Goal: Task Accomplishment & Management: Manage account settings

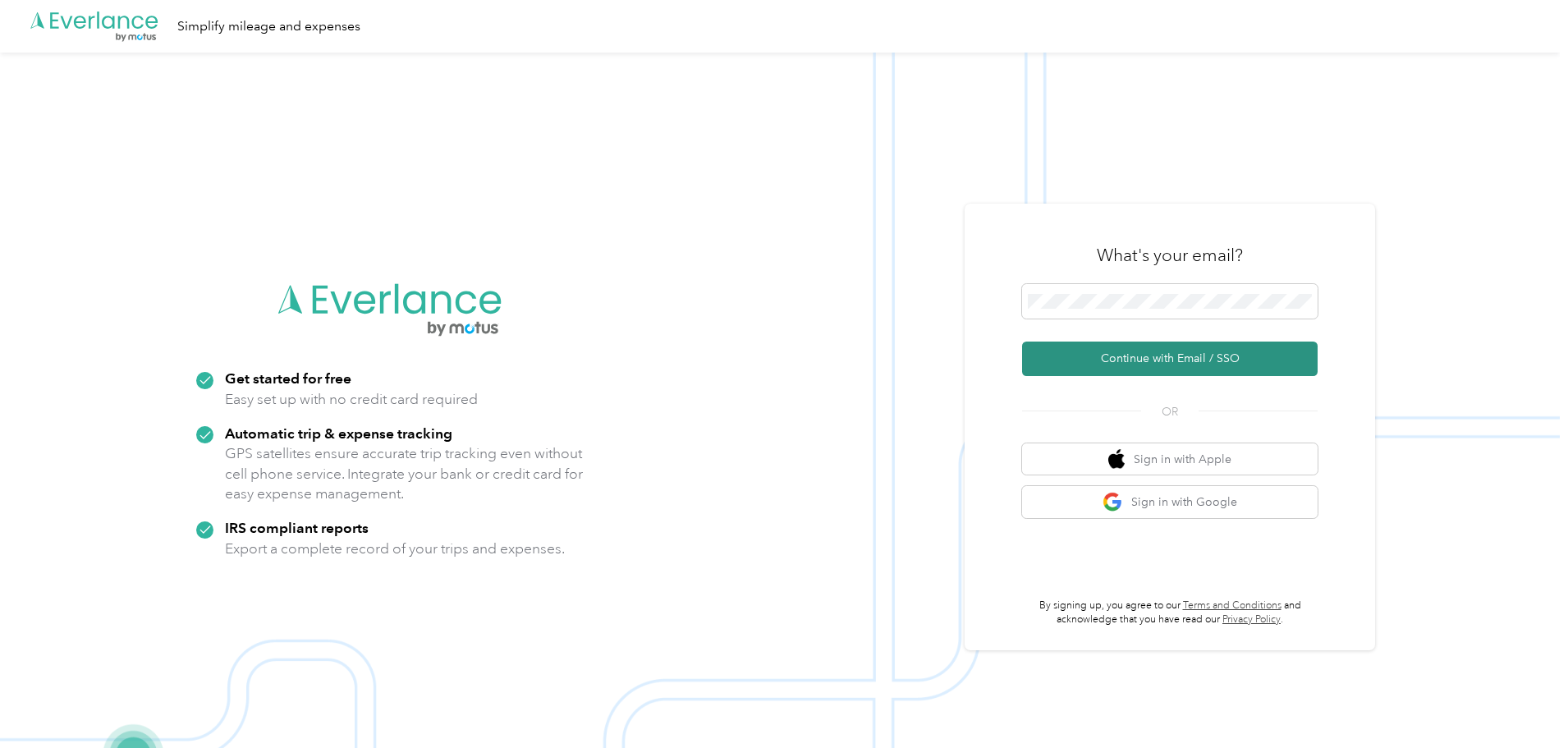
click at [1241, 365] on button "Continue with Email / SSO" at bounding box center [1171, 359] width 296 height 35
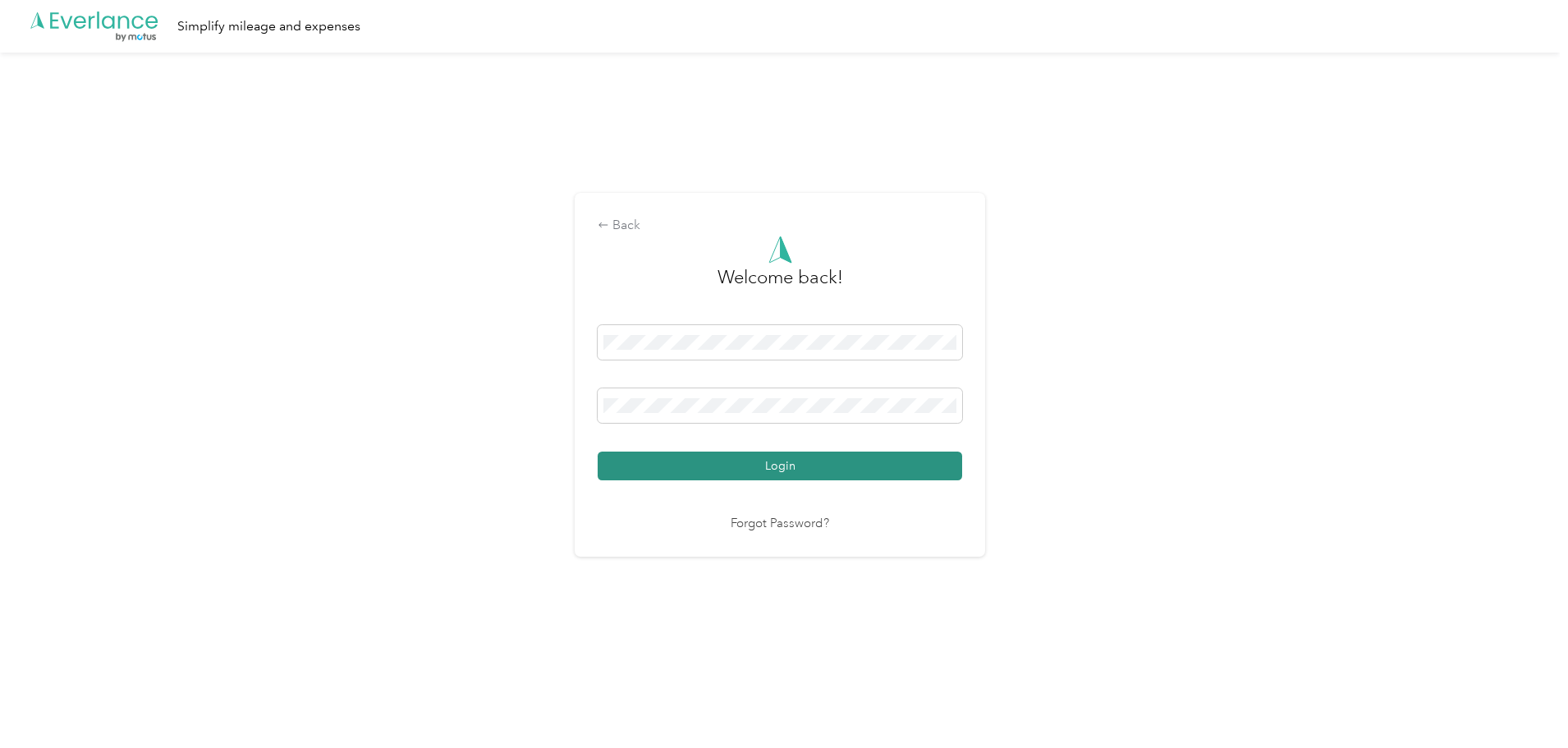
click at [758, 460] on button "Login" at bounding box center [780, 466] width 364 height 29
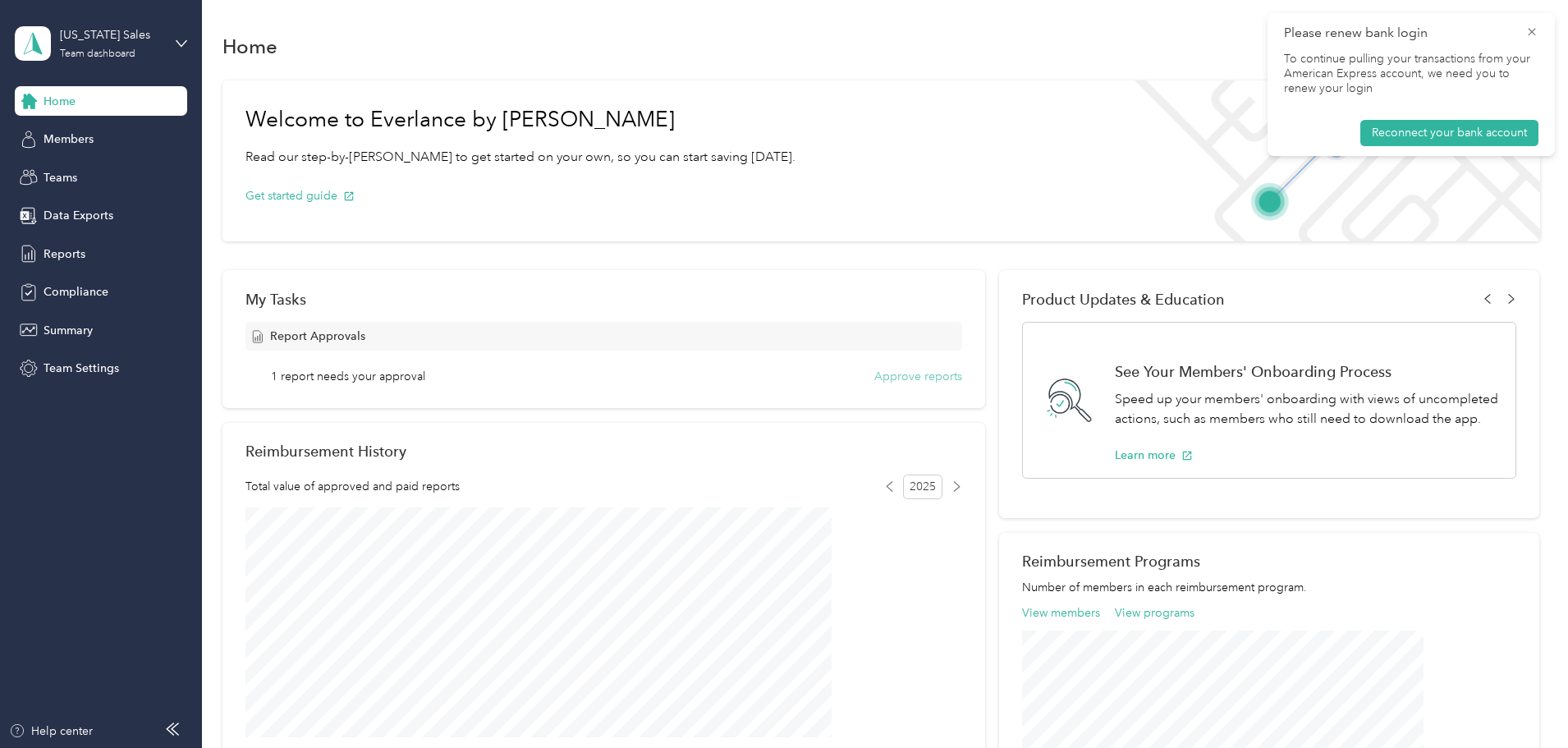
click at [917, 377] on button "Approve reports" at bounding box center [919, 375] width 87 height 17
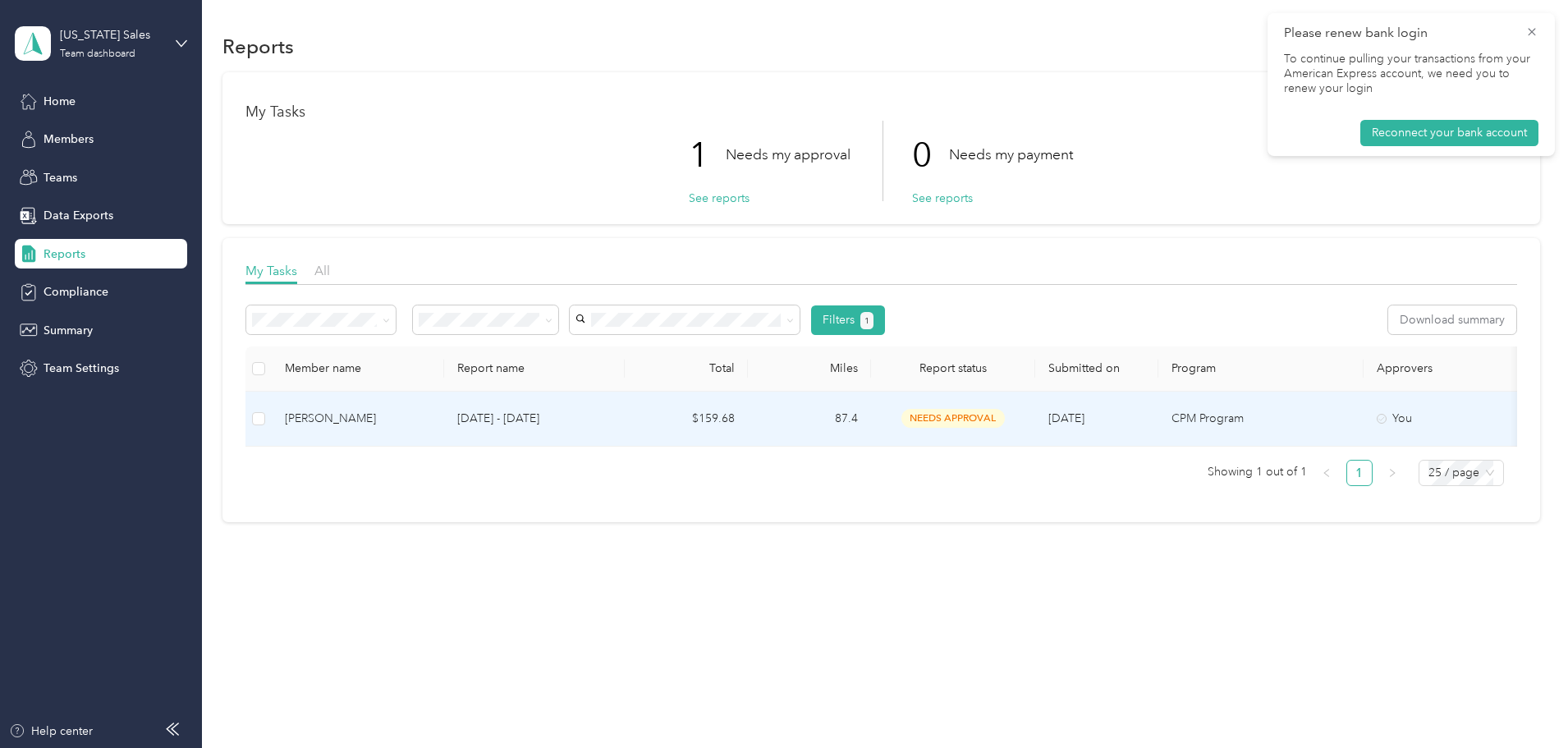
click at [748, 429] on td "$159.68" at bounding box center [686, 418] width 123 height 55
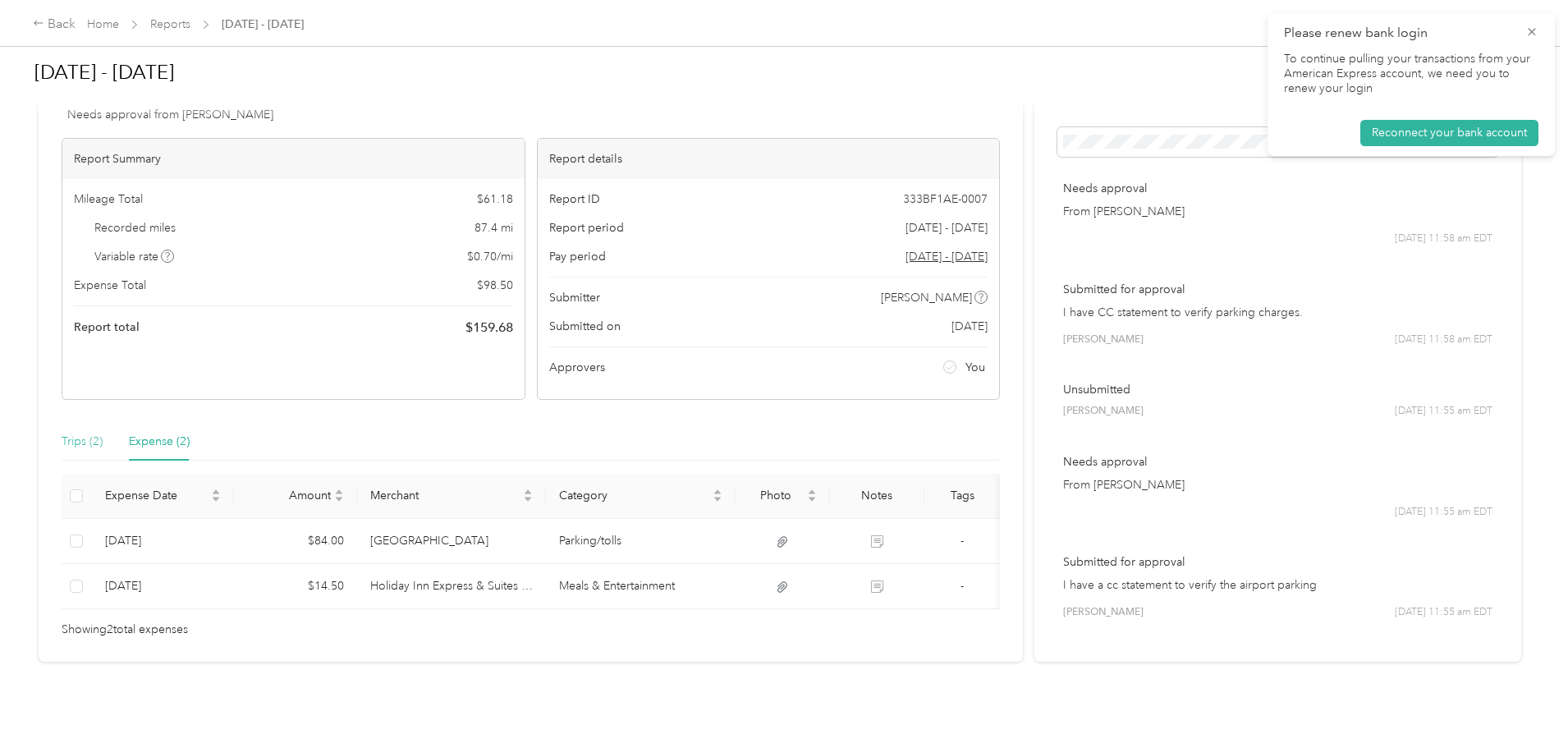
click at [102, 434] on div "Trips (2)" at bounding box center [81, 442] width 41 height 38
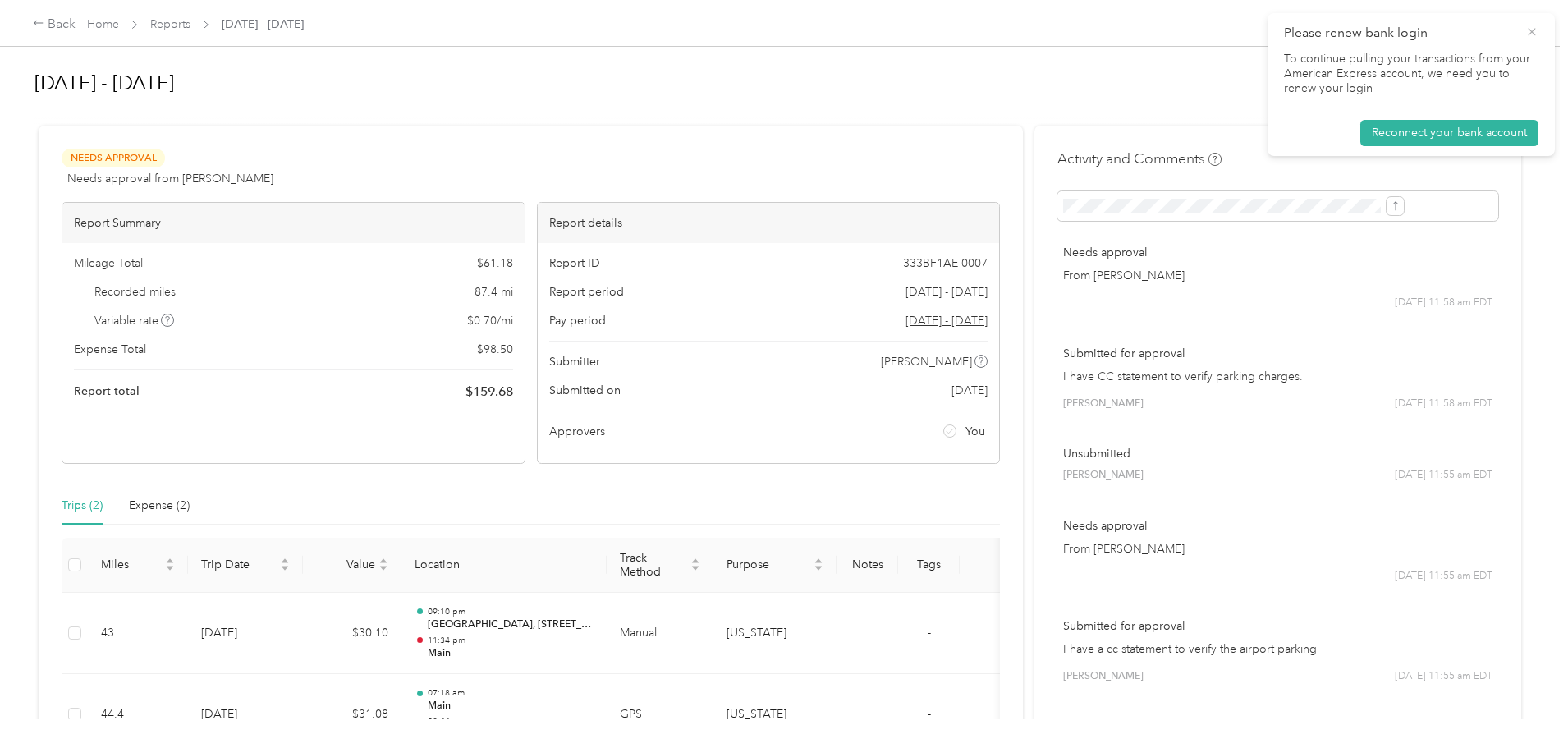
click at [1531, 33] on icon at bounding box center [1531, 31] width 7 height 7
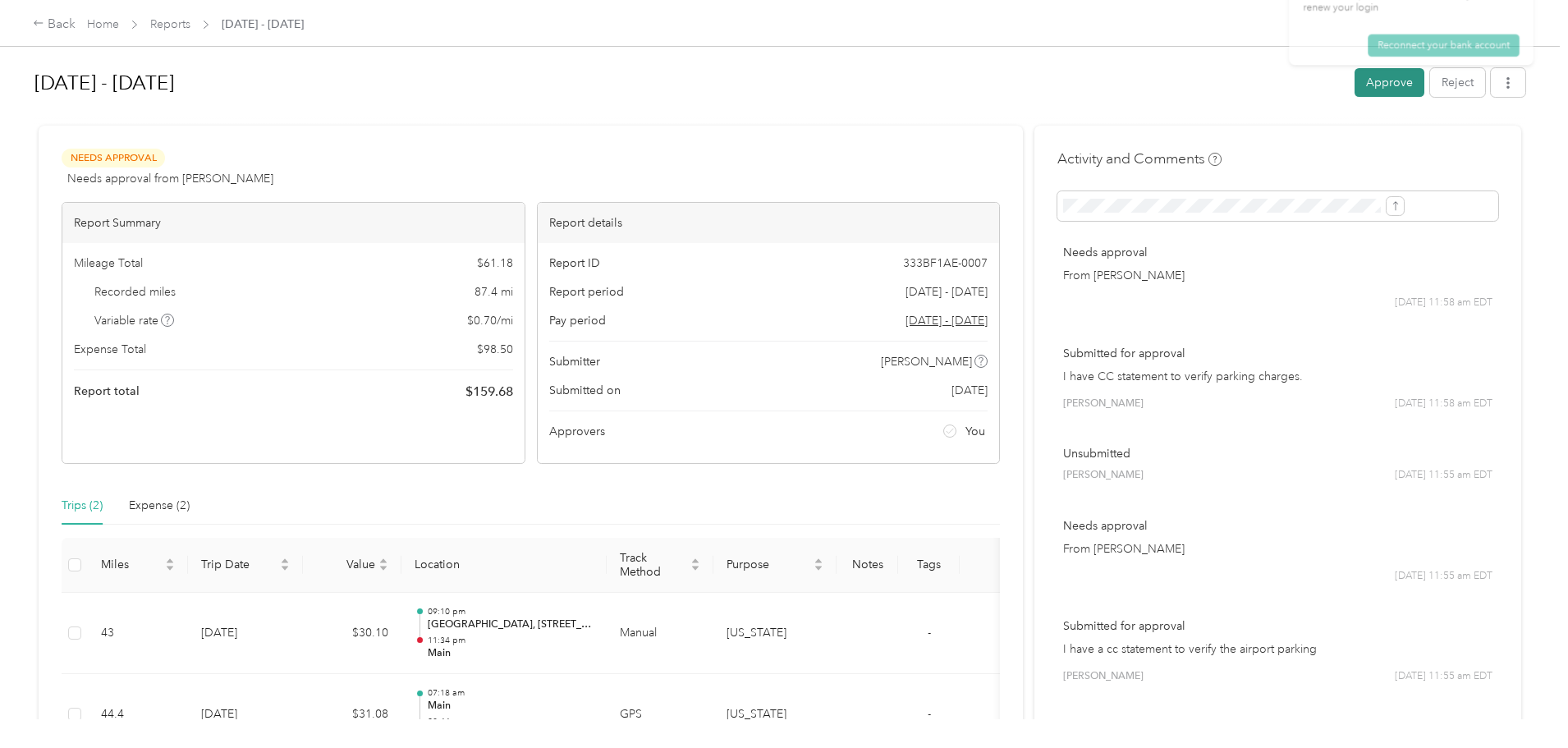
click at [1354, 85] on button "Approve" at bounding box center [1389, 82] width 70 height 29
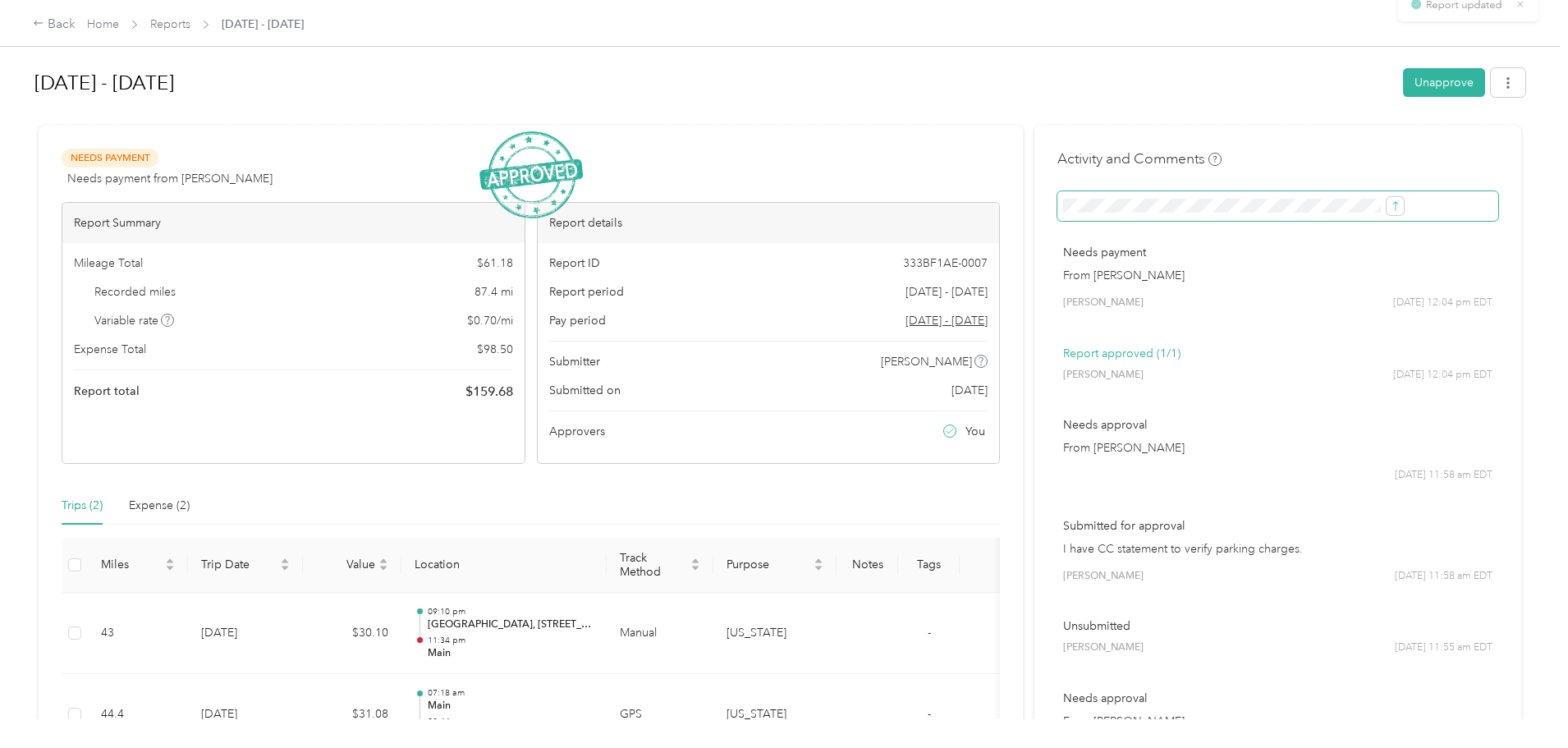
click at [1097, 217] on span at bounding box center [1278, 207] width 441 height 30
click at [1363, 212] on span at bounding box center [1278, 207] width 441 height 30
click at [1390, 212] on icon "submit" at bounding box center [1396, 207] width 12 height 12
